Goal: Task Accomplishment & Management: Complete application form

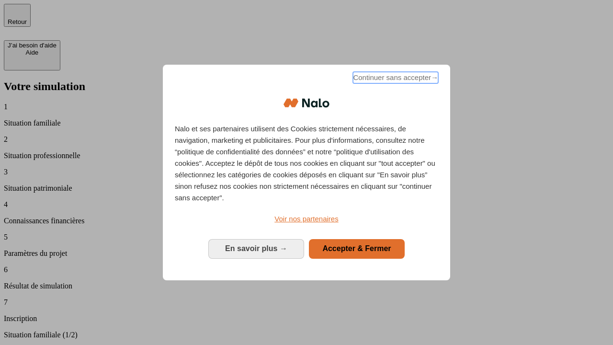
click at [395, 79] on span "Continuer sans accepter →" at bounding box center [395, 77] width 85 height 11
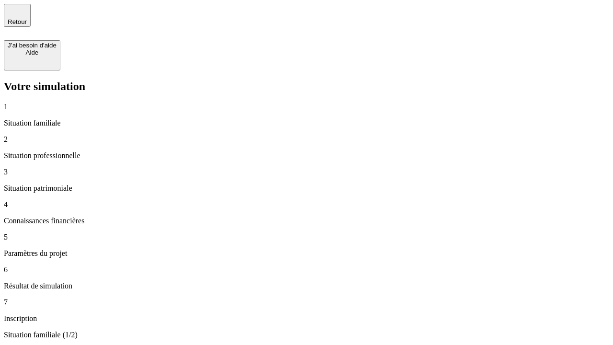
type input "30 000"
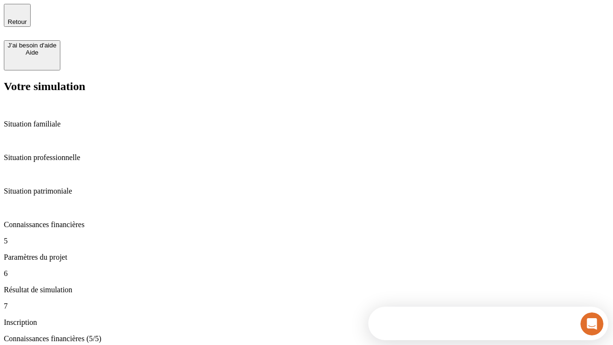
scroll to position [70, 0]
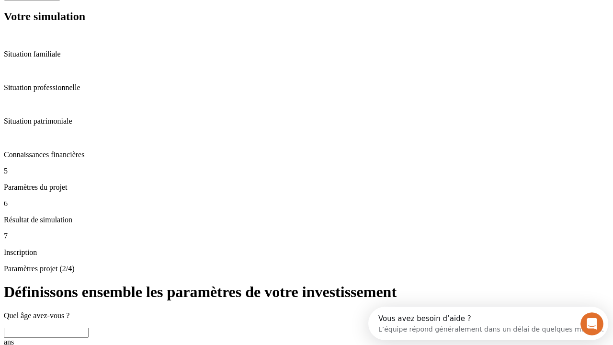
scroll to position [34, 0]
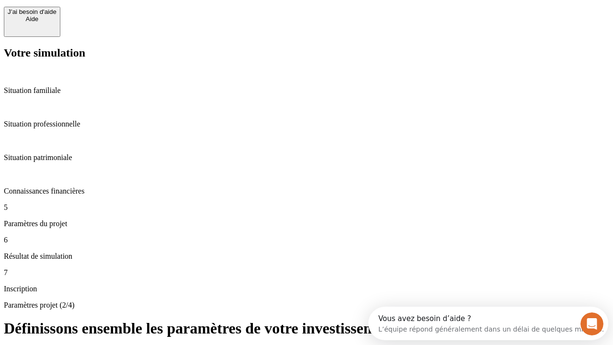
type input "25"
type input "5"
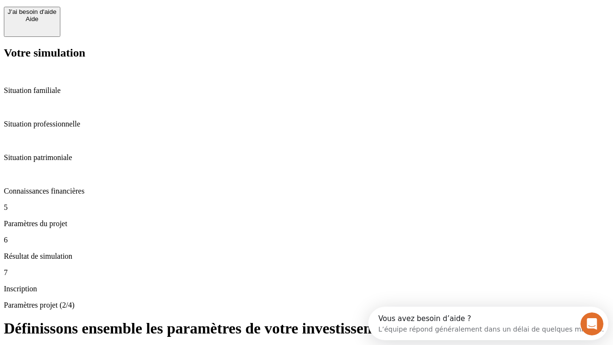
type input "1 000"
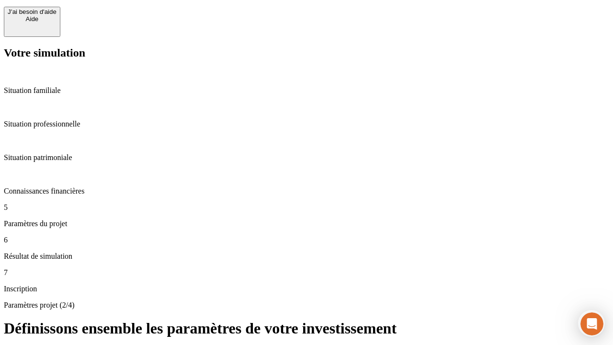
type input "640"
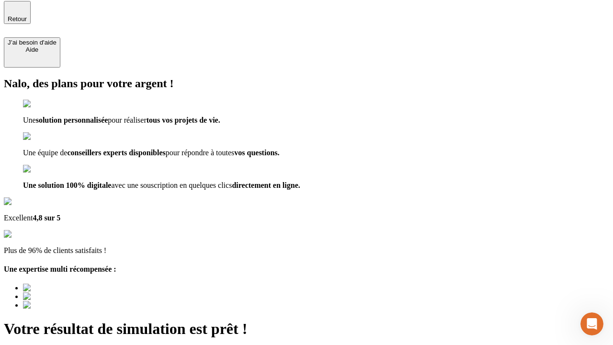
type input "[EMAIL_ADDRESS][PERSON_NAME][DOMAIN_NAME]"
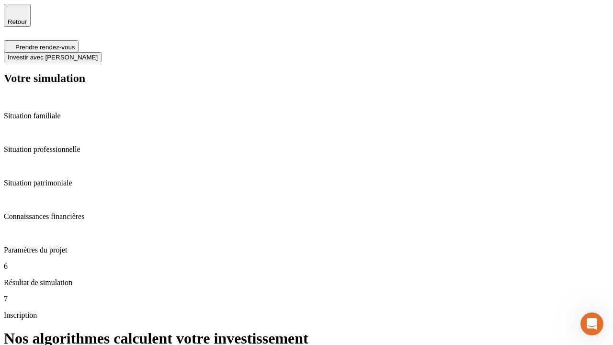
scroll to position [4, 0]
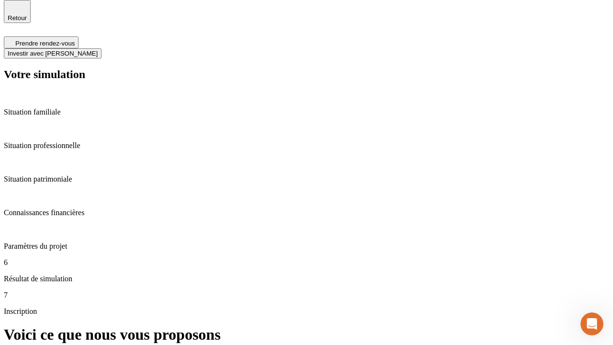
click at [98, 50] on span "Investir avec [PERSON_NAME]" at bounding box center [53, 53] width 90 height 7
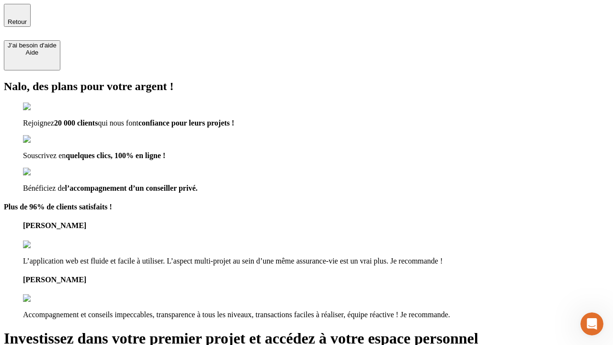
type input "[PERSON_NAME][EMAIL_ADDRESS][DOMAIN_NAME]"
